Goal: Navigation & Orientation: Find specific page/section

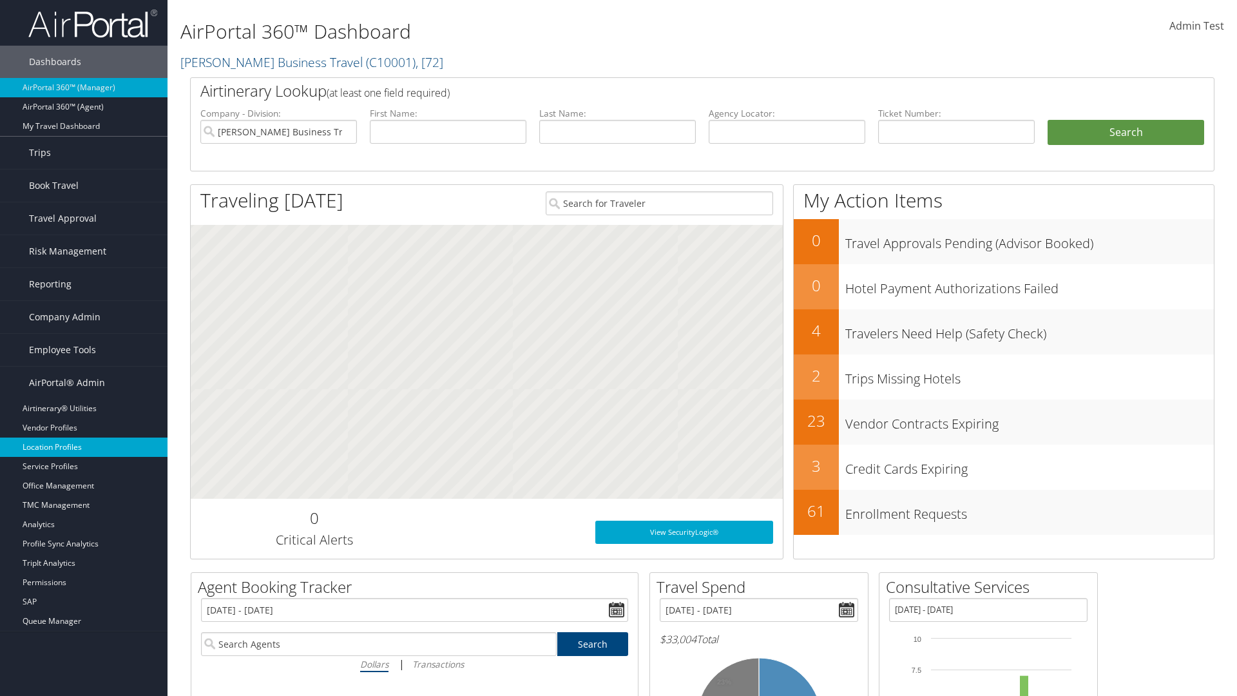
click at [84, 447] on link "Location Profiles" at bounding box center [84, 447] width 168 height 19
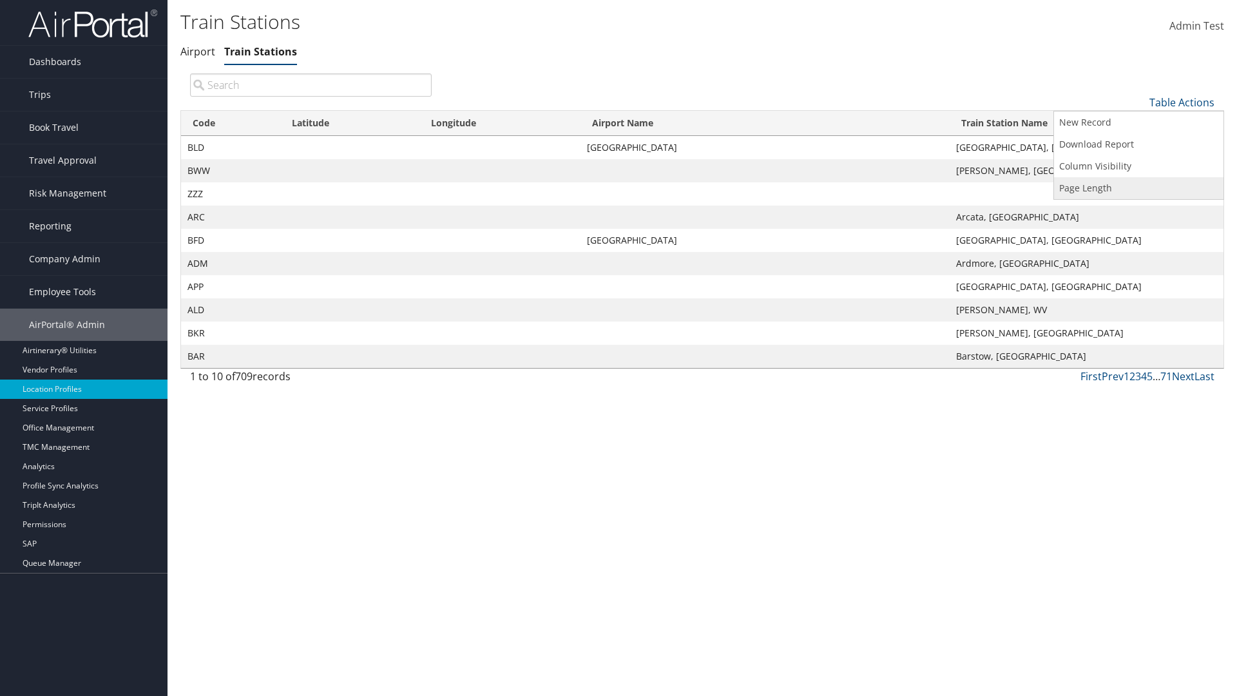
click at [1139, 188] on link "Page Length" at bounding box center [1139, 188] width 170 height 22
click at [1139, 145] on link "25" at bounding box center [1139, 146] width 170 height 22
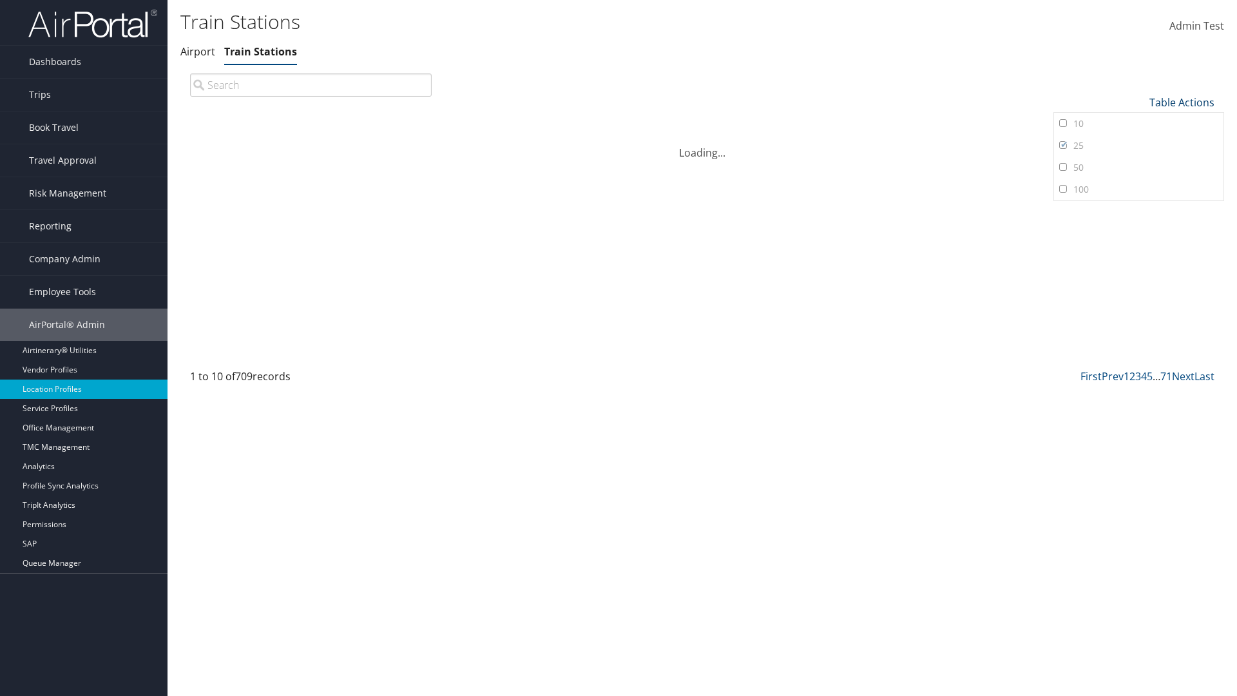
click at [1182, 102] on link "Table Actions" at bounding box center [1182, 102] width 65 height 14
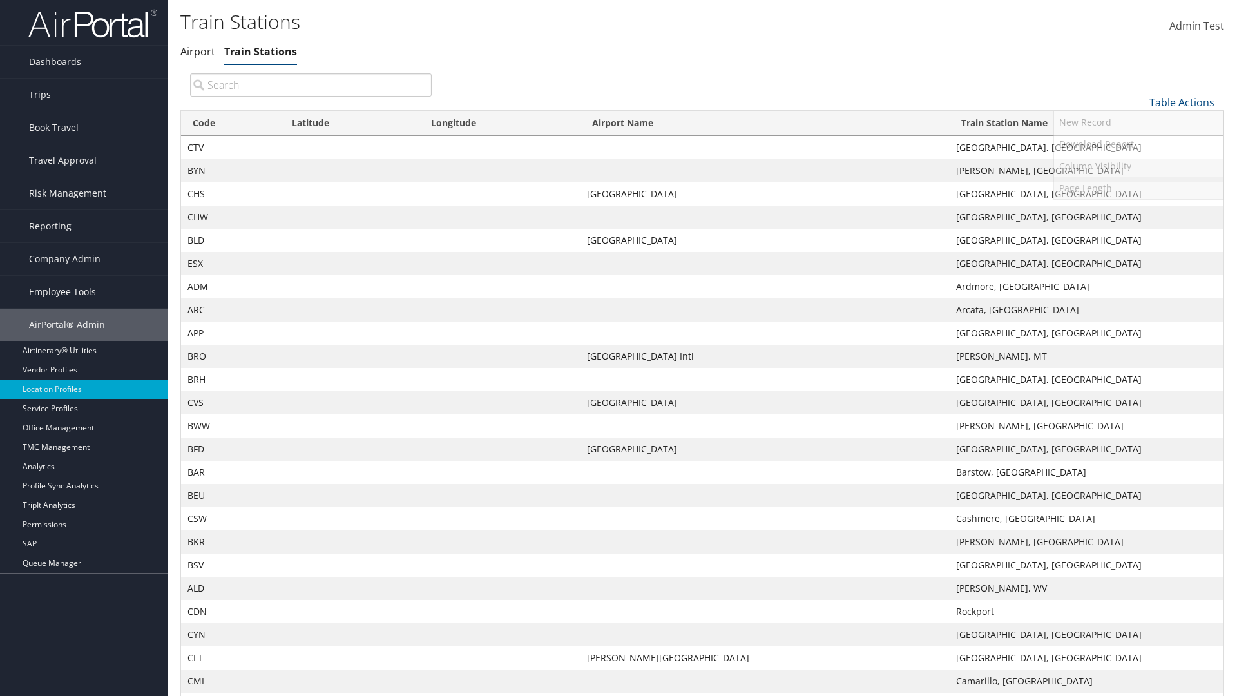
click at [1139, 188] on link "Page Length" at bounding box center [1139, 188] width 170 height 22
click at [1139, 167] on link "50" at bounding box center [1139, 168] width 170 height 22
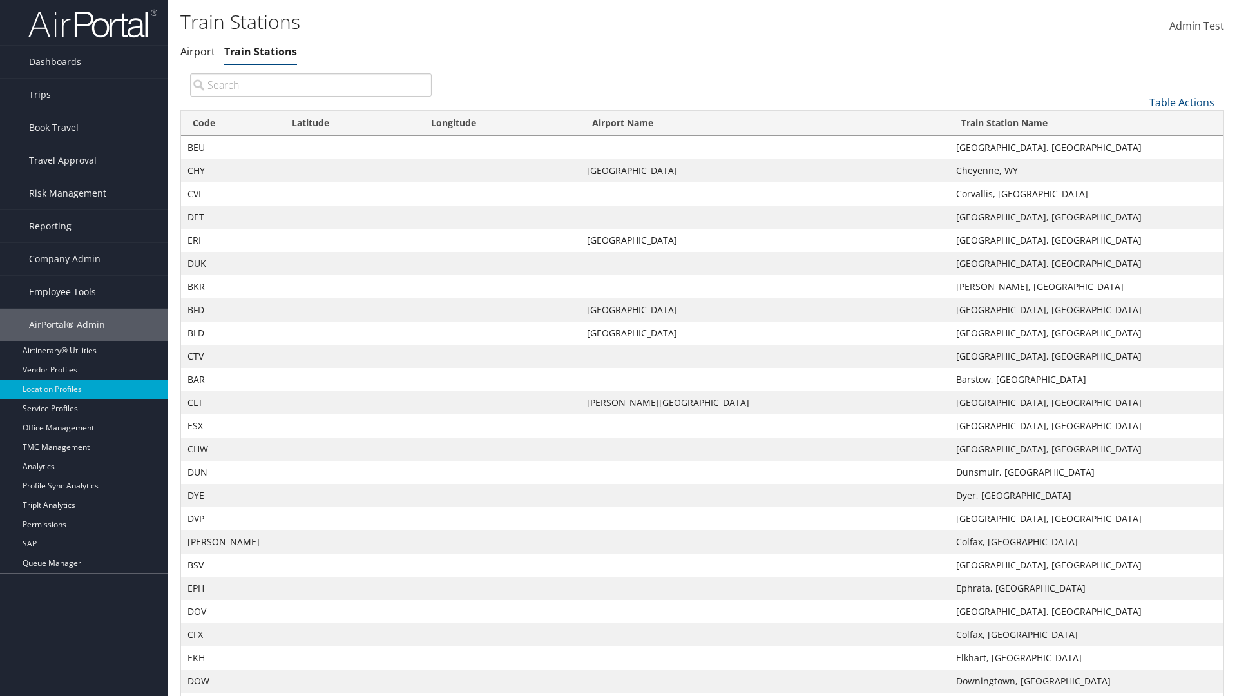
scroll to position [43, 0]
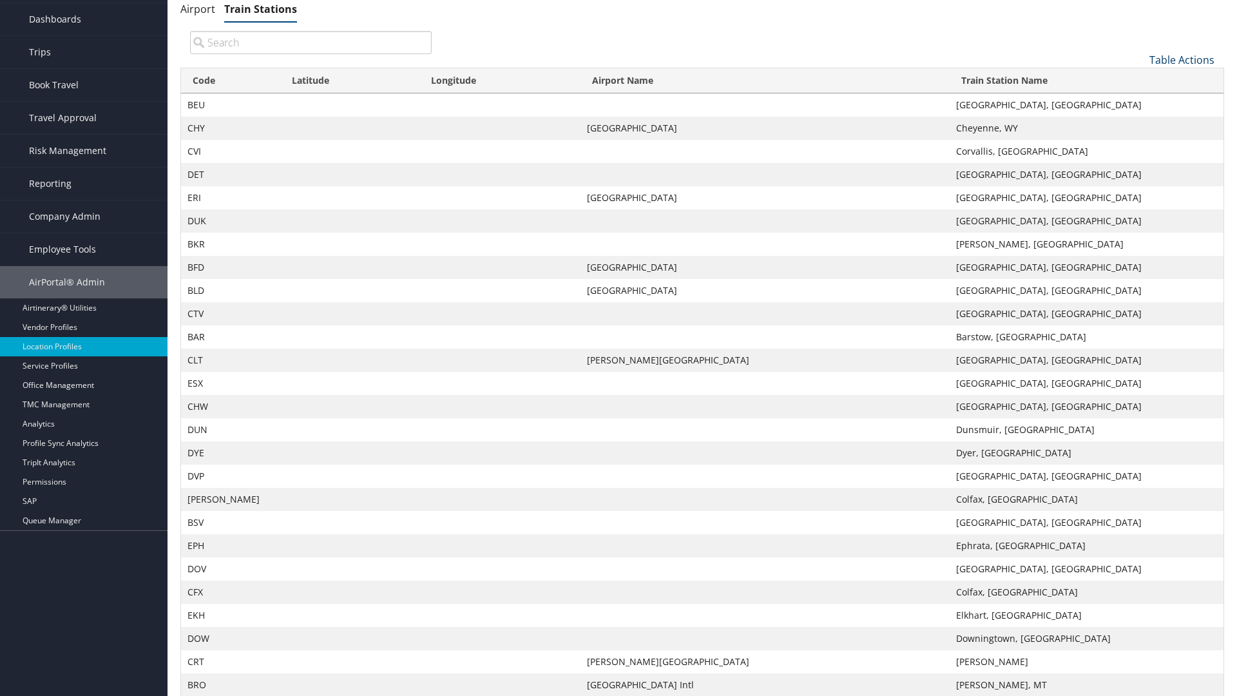
click at [1182, 59] on link "Table Actions" at bounding box center [1182, 60] width 65 height 14
click at [1139, 145] on link "Page Length" at bounding box center [1139, 146] width 170 height 22
click at [1139, 146] on link "100" at bounding box center [1139, 147] width 170 height 22
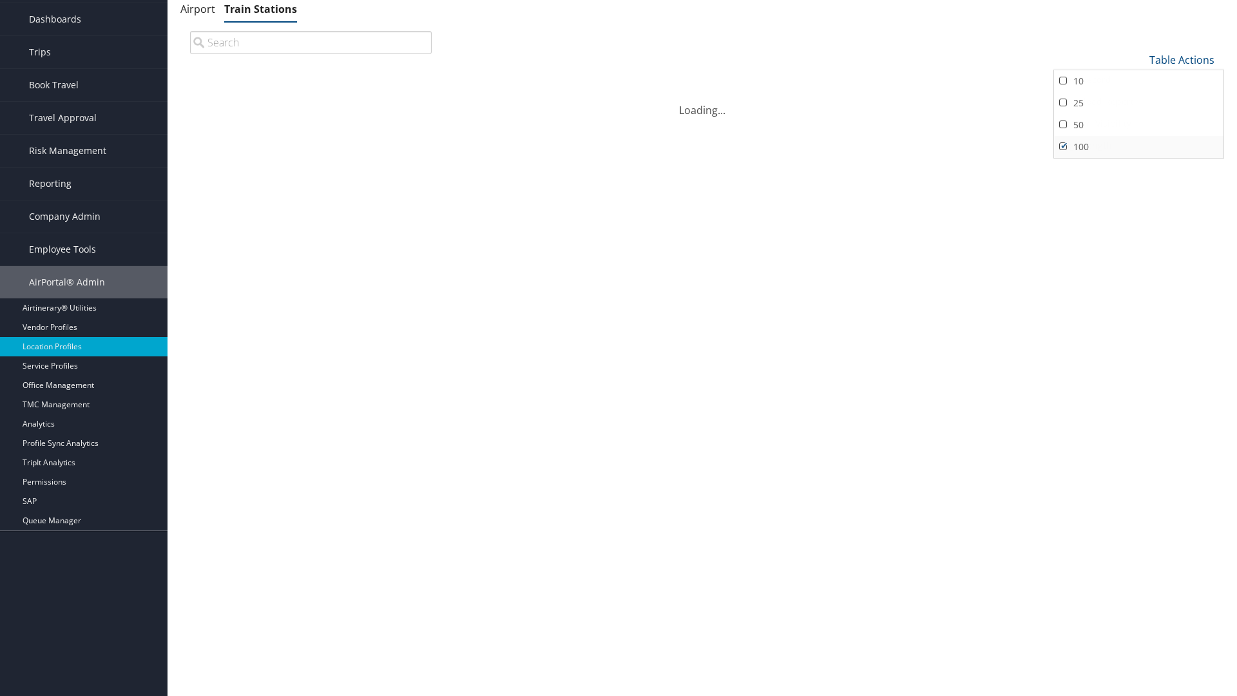
scroll to position [0, 0]
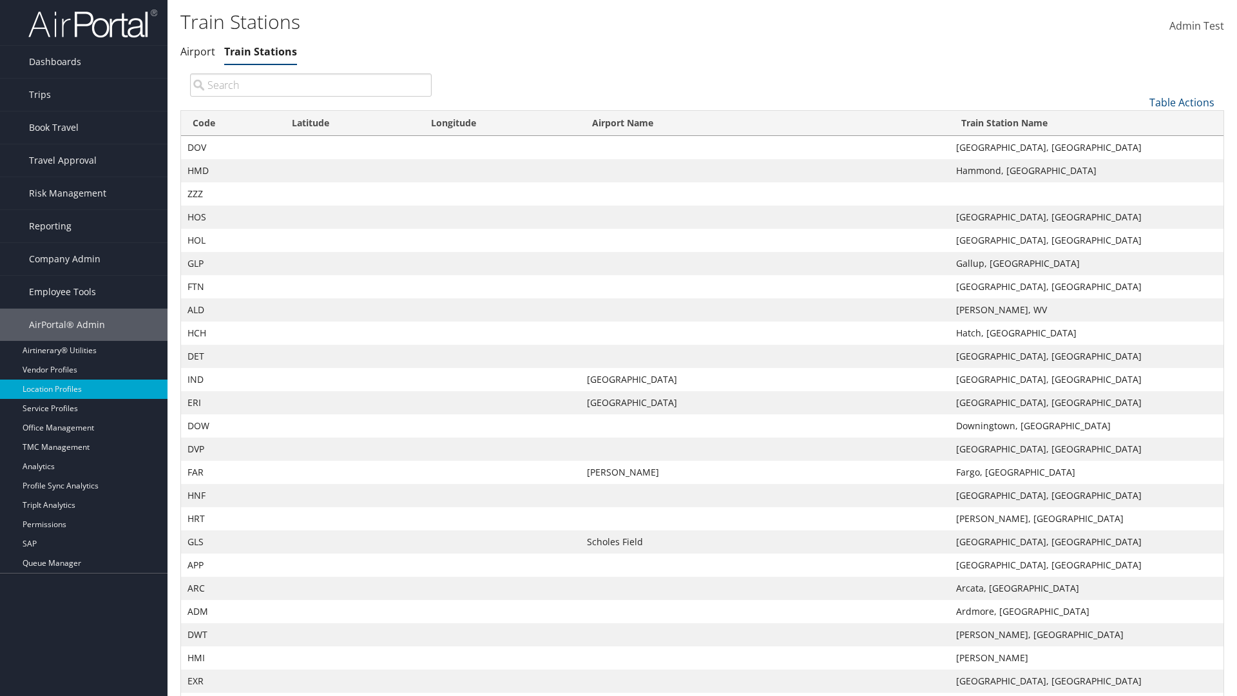
click at [230, 111] on th "Code" at bounding box center [230, 123] width 99 height 25
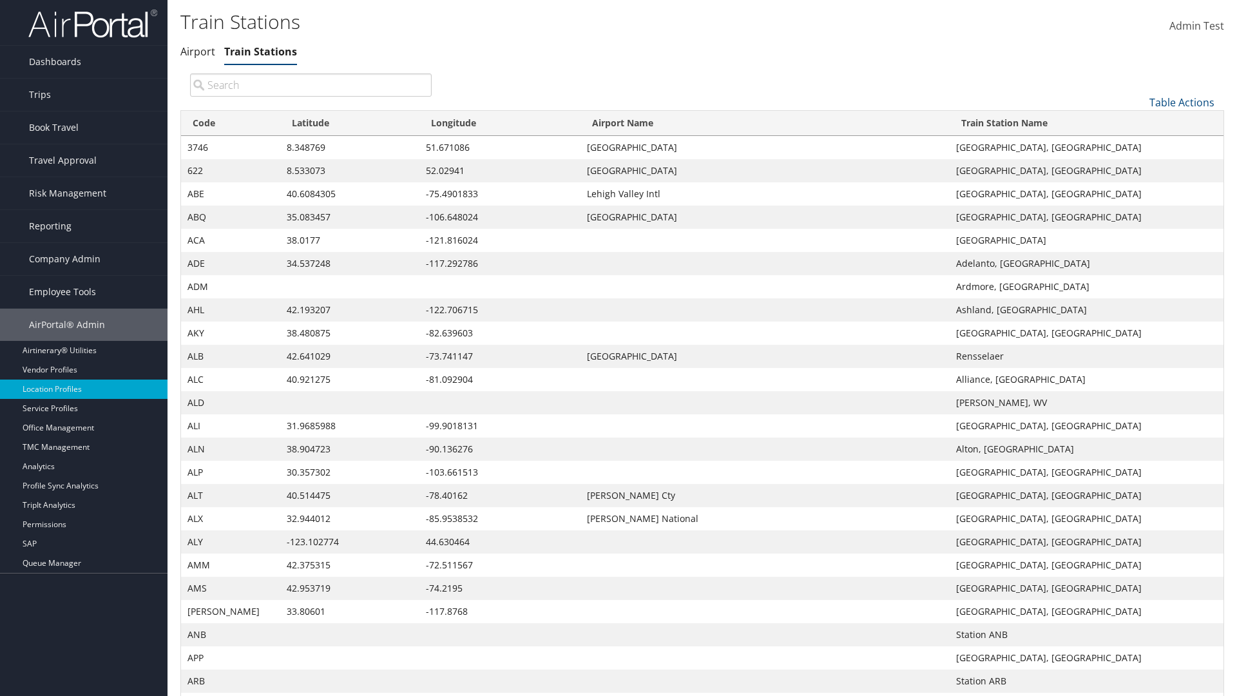
click at [230, 111] on th "Code" at bounding box center [230, 123] width 99 height 25
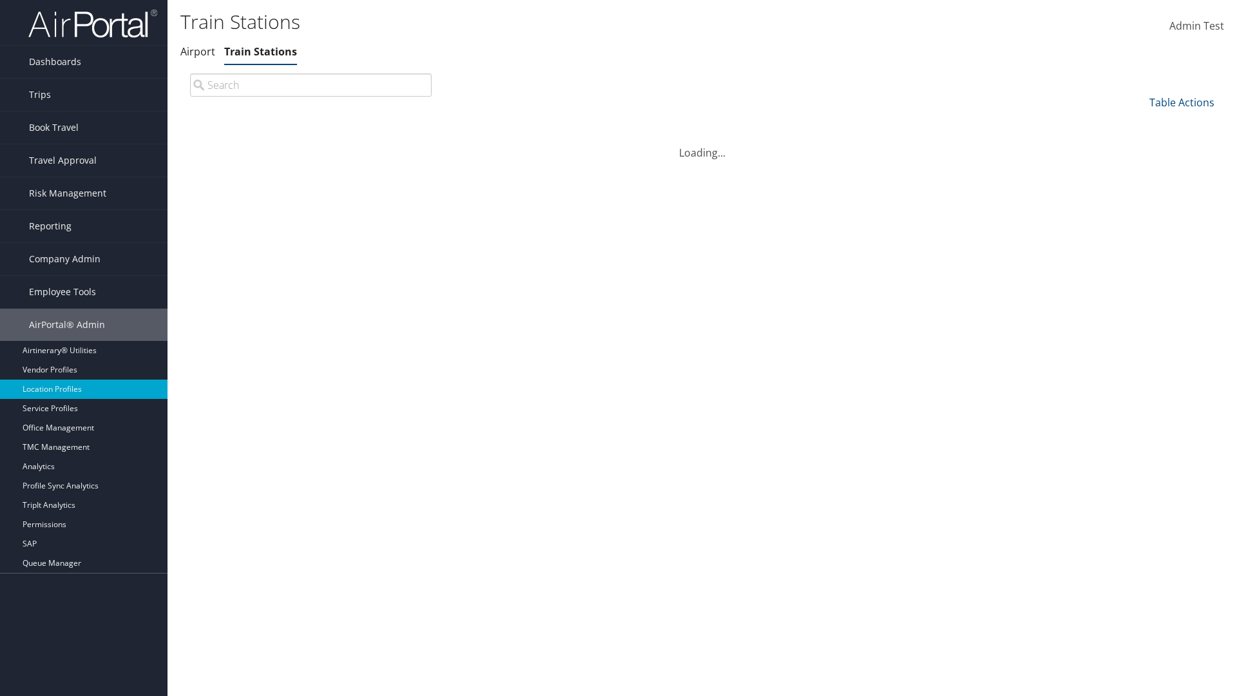
scroll to position [110, 0]
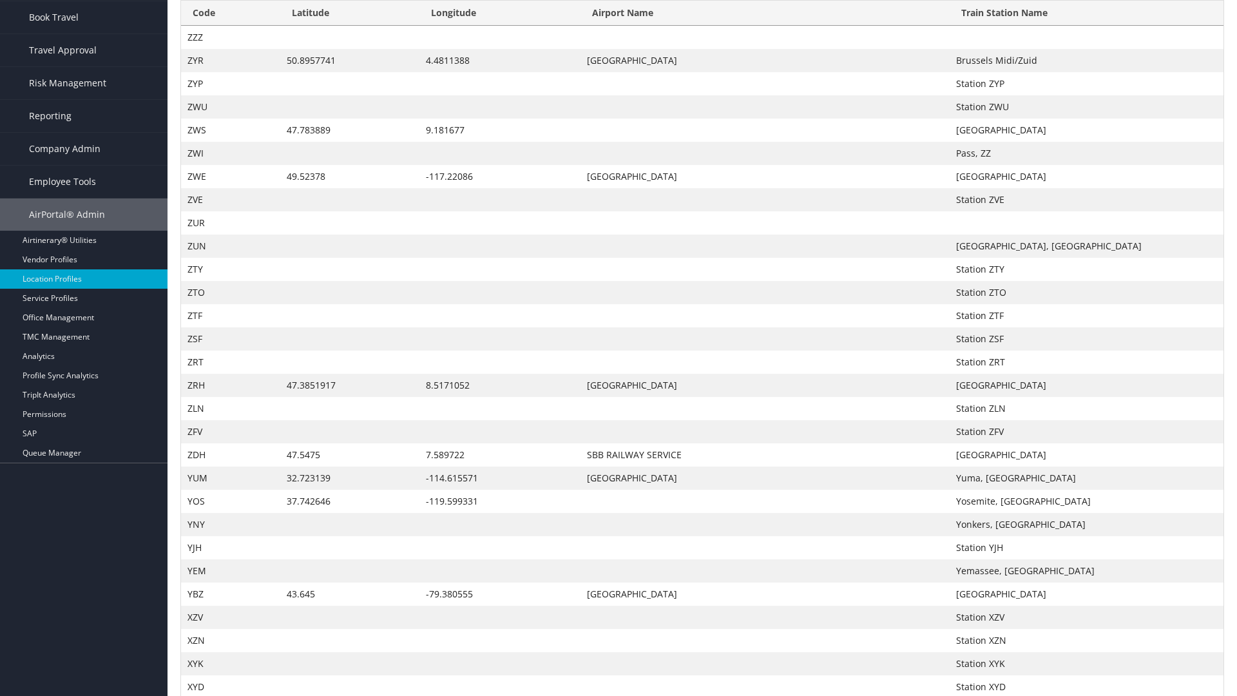
click at [349, 26] on th "Latitude" at bounding box center [350, 13] width 140 height 25
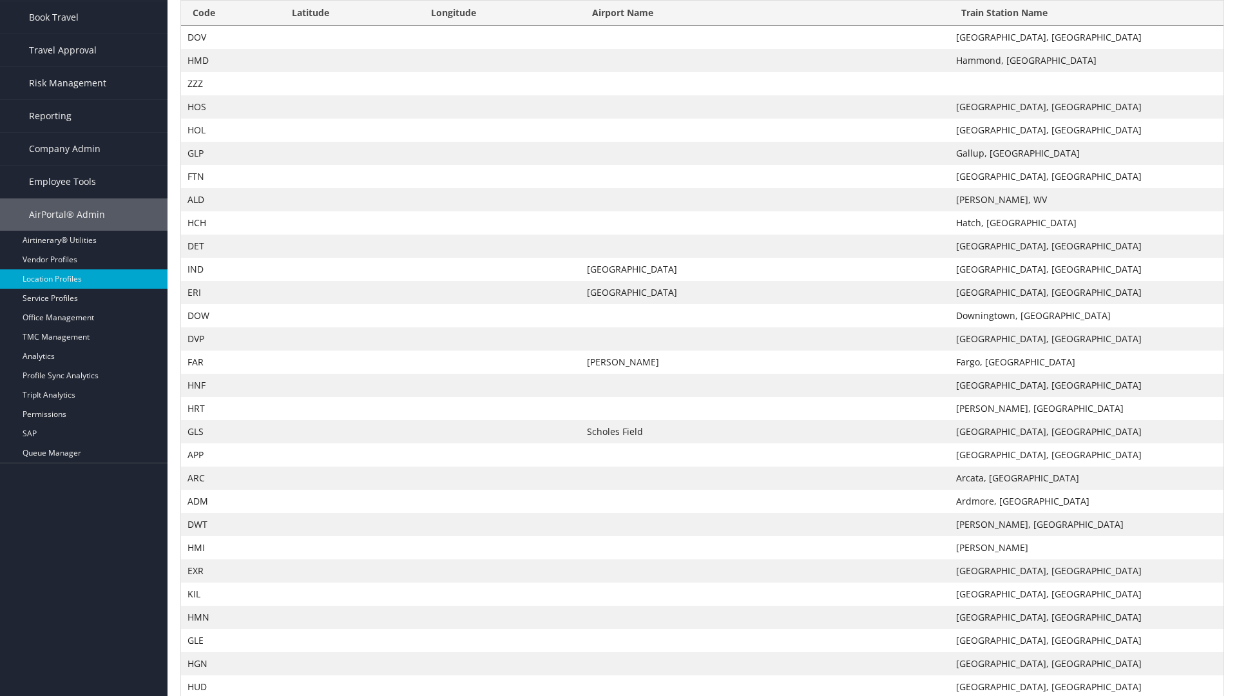
click at [349, 13] on th "Latitude" at bounding box center [350, 13] width 140 height 25
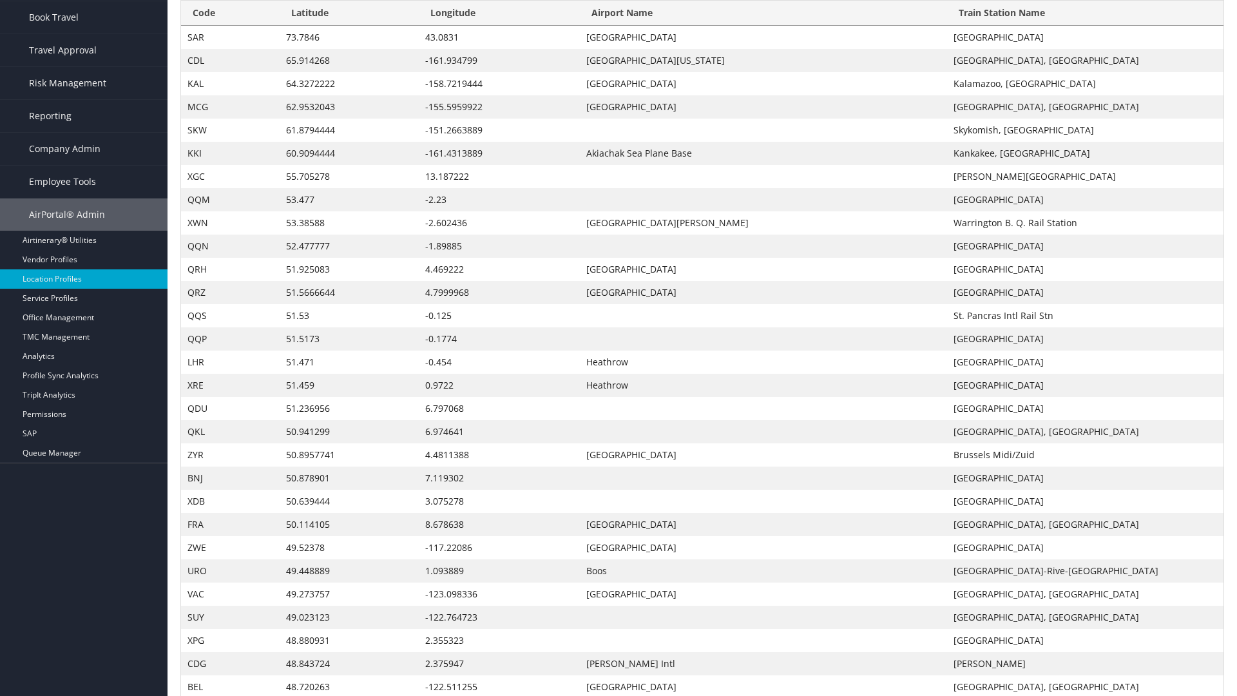
click at [500, 26] on th "Longitude" at bounding box center [499, 13] width 161 height 25
